Goal: Navigation & Orientation: Find specific page/section

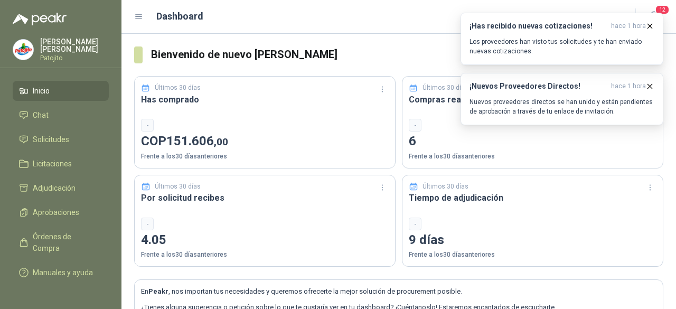
click at [561, 169] on div "Últimos 30 días Has comprado - COP 151.606 ,00 Frente a los 30 días anteriores …" at bounding box center [398, 164] width 529 height 203
click at [62, 137] on span "Solicitudes" at bounding box center [51, 140] width 36 height 12
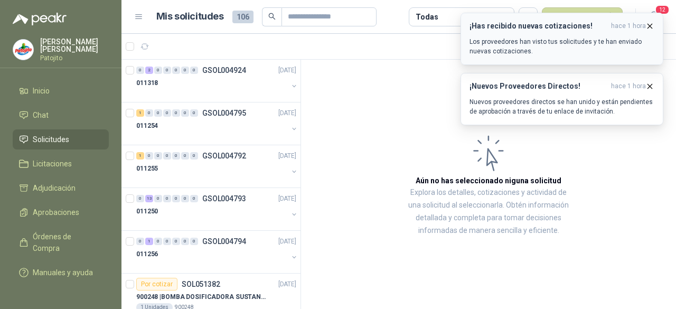
click at [653, 29] on icon "button" at bounding box center [649, 26] width 9 height 9
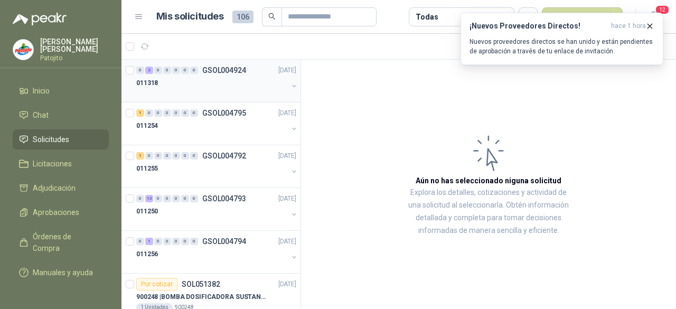
click at [234, 96] on div at bounding box center [211, 93] width 151 height 8
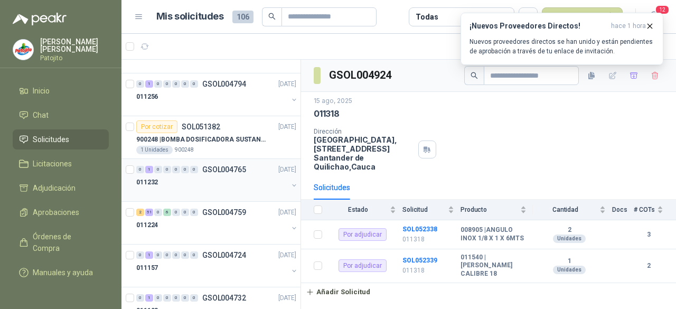
scroll to position [158, 0]
click at [172, 225] on div "011224" at bounding box center [211, 223] width 151 height 13
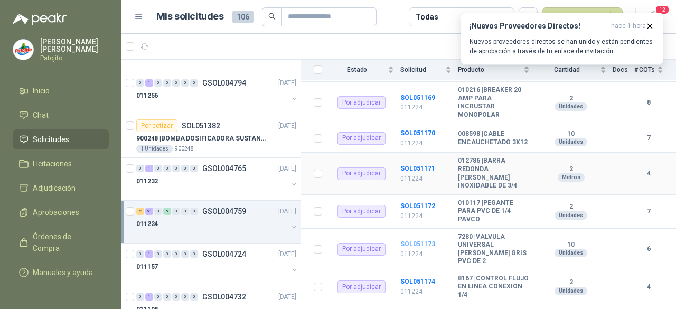
scroll to position [739, 0]
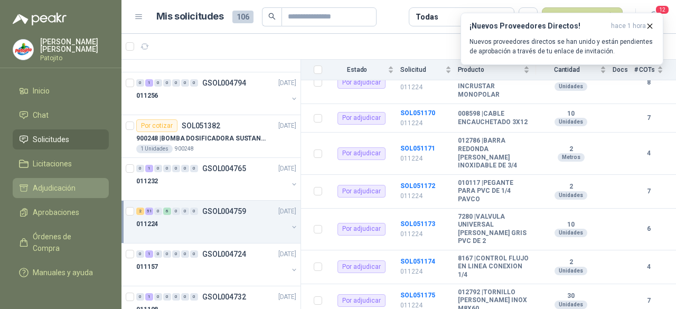
click at [73, 182] on span "Adjudicación" at bounding box center [54, 188] width 43 height 12
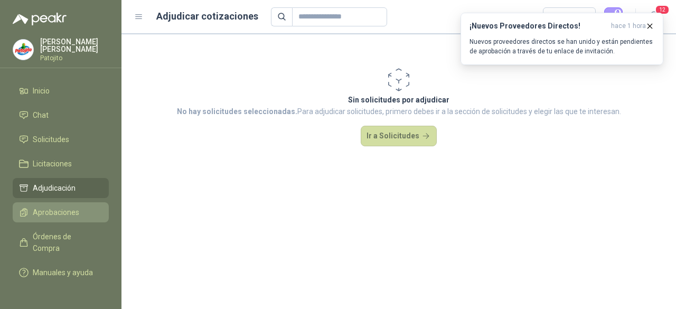
click at [69, 207] on span "Aprobaciones" at bounding box center [56, 212] width 46 height 12
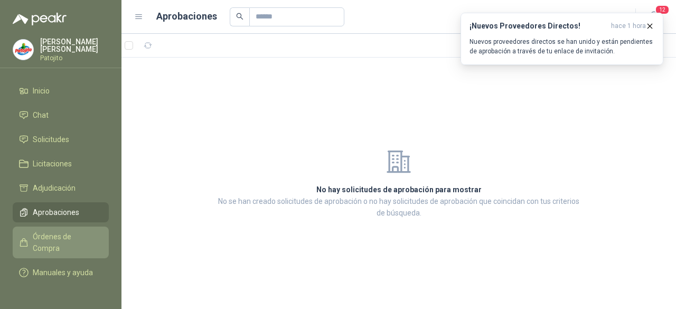
click at [29, 235] on li "Órdenes de Compra" at bounding box center [60, 242] width 83 height 23
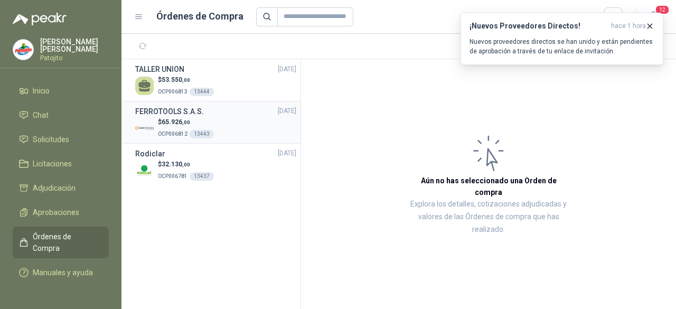
click at [236, 138] on div "$ 65.926 ,00 OCP006812 13443" at bounding box center [215, 128] width 161 height 22
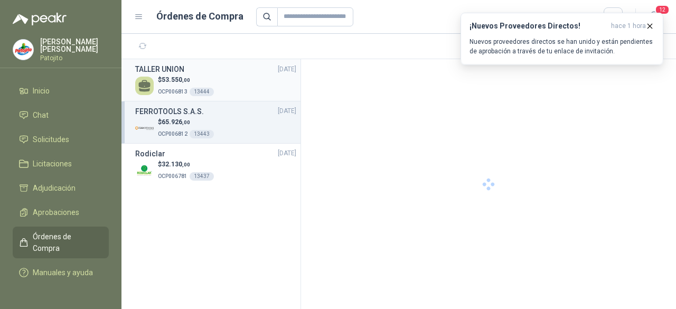
click at [239, 89] on div "$ 53.550 ,00 OCP006813 13444" at bounding box center [215, 86] width 161 height 22
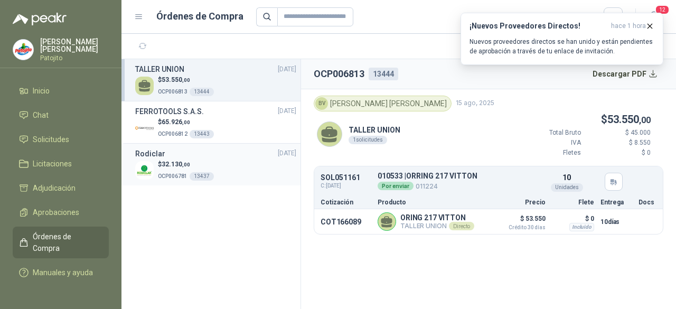
click at [225, 164] on div "$ 32.130 ,00 OCP006781 13437" at bounding box center [215, 170] width 161 height 22
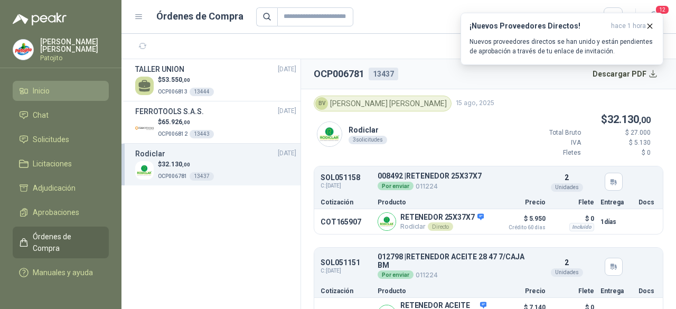
click at [37, 91] on span "Inicio" at bounding box center [41, 91] width 17 height 12
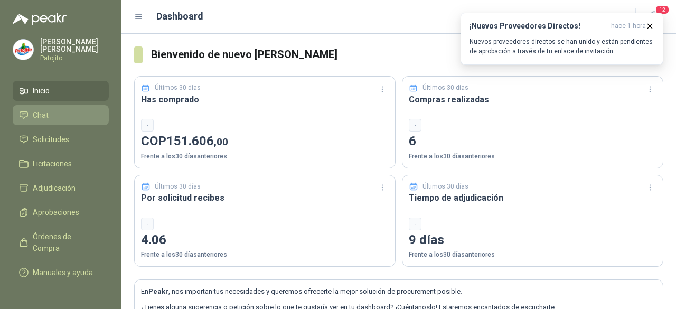
click at [70, 111] on li "Chat" at bounding box center [60, 115] width 83 height 12
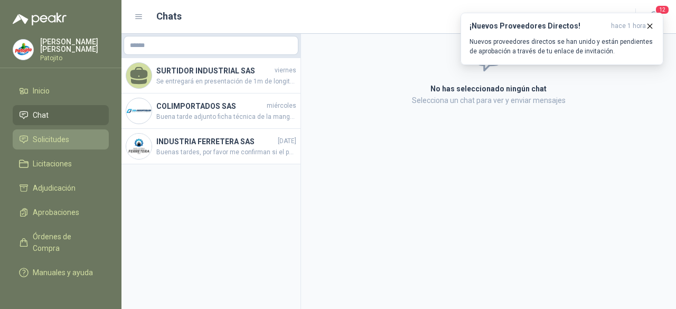
click at [69, 134] on li "Solicitudes" at bounding box center [60, 140] width 83 height 12
